Goal: Task Accomplishment & Management: Manage account settings

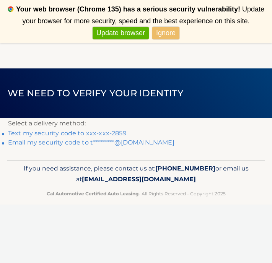
click at [64, 134] on link "Text my security code to xxx-xxx-2859" at bounding box center [67, 133] width 119 height 7
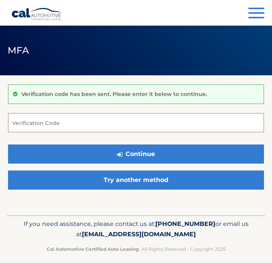
click at [65, 123] on input "Verification Code" at bounding box center [136, 122] width 256 height 19
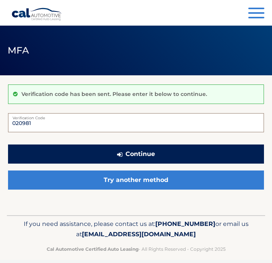
type input "020981"
click at [115, 154] on button "Continue" at bounding box center [136, 154] width 256 height 19
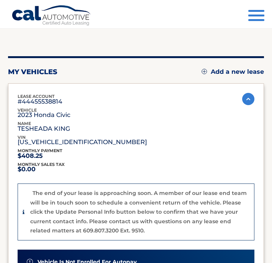
scroll to position [54, 0]
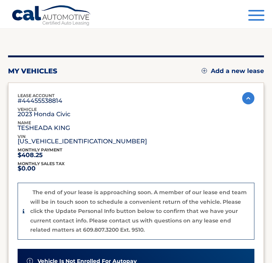
click at [249, 97] on img at bounding box center [248, 98] width 12 height 12
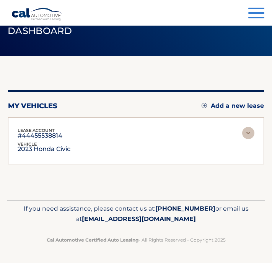
scroll to position [18, 0]
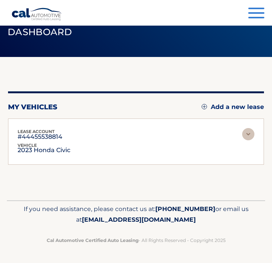
click at [249, 136] on img at bounding box center [248, 134] width 12 height 12
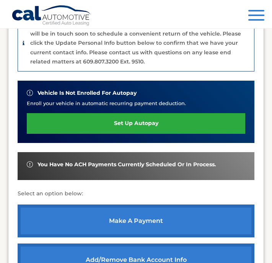
scroll to position [281, 0]
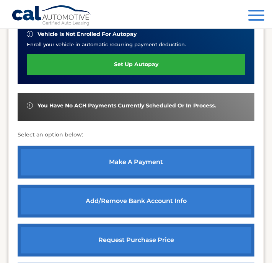
click at [161, 161] on link "make a payment" at bounding box center [136, 162] width 237 height 33
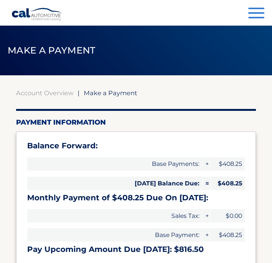
select select "OWIyM2U3M2UtMDE0MS00NWMxLWFkZGMtODJlYmI5N2JkZDM3"
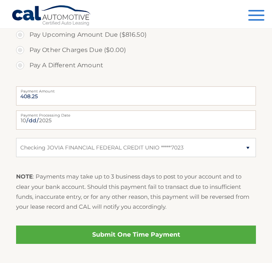
scroll to position [286, 0]
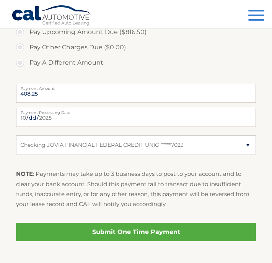
click at [136, 236] on link "Submit One Time Payment" at bounding box center [136, 232] width 240 height 18
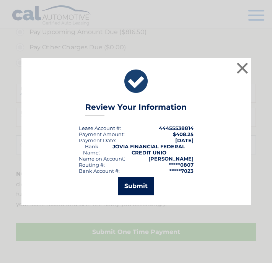
click at [137, 180] on button "Submit" at bounding box center [136, 186] width 36 height 18
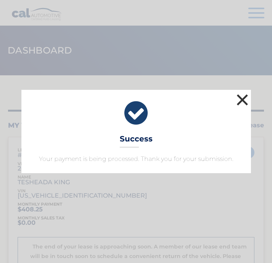
click at [242, 100] on button "×" at bounding box center [242, 99] width 15 height 15
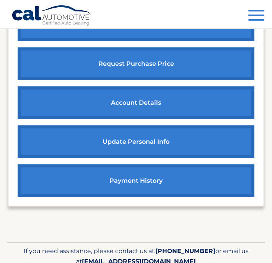
scroll to position [475, 0]
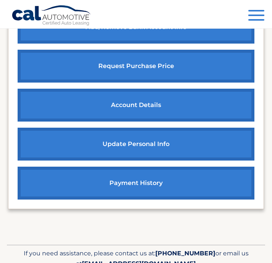
click at [141, 101] on link "account details" at bounding box center [136, 105] width 237 height 33
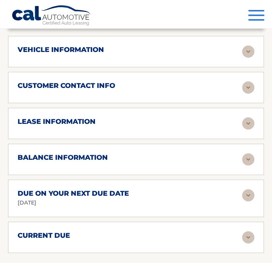
scroll to position [564, 0]
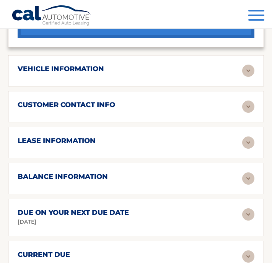
click at [146, 176] on div "balance information" at bounding box center [130, 176] width 224 height 9
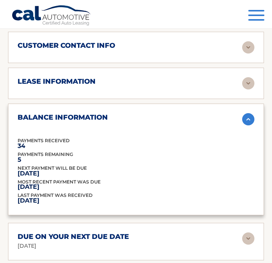
scroll to position [623, 0]
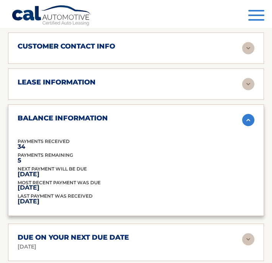
click at [247, 119] on img at bounding box center [248, 120] width 12 height 12
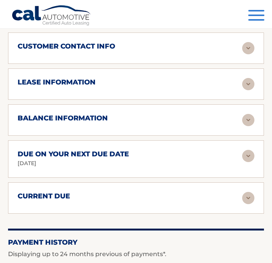
click at [247, 81] on img at bounding box center [248, 84] width 12 height 12
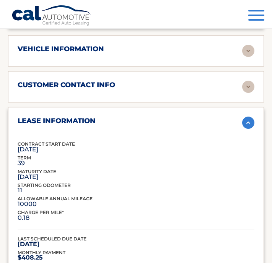
scroll to position [582, 0]
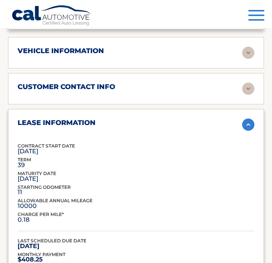
click at [251, 123] on img at bounding box center [248, 125] width 12 height 12
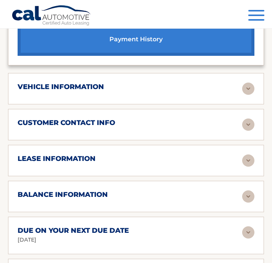
scroll to position [544, 0]
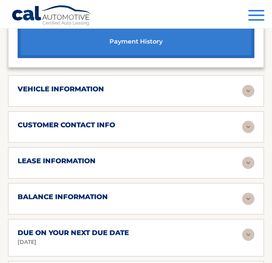
click at [251, 87] on img at bounding box center [248, 91] width 12 height 12
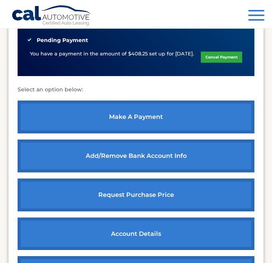
scroll to position [276, 0]
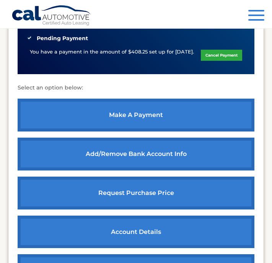
click at [156, 191] on link "request purchase price" at bounding box center [136, 193] width 237 height 33
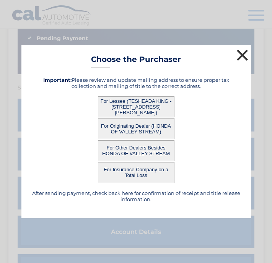
click at [244, 54] on button "×" at bounding box center [242, 54] width 15 height 15
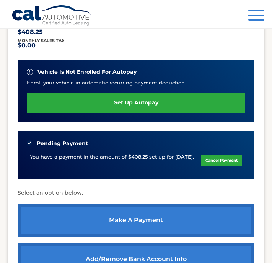
scroll to position [0, 0]
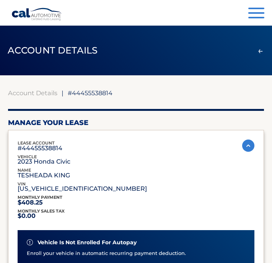
click at [255, 10] on button "Menu" at bounding box center [256, 14] width 16 height 13
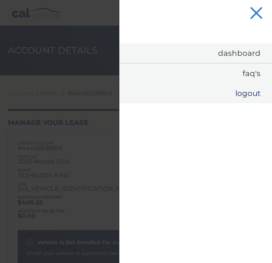
click at [244, 93] on link "Logout" at bounding box center [195, 93] width 153 height 20
